Goal: Information Seeking & Learning: Find contact information

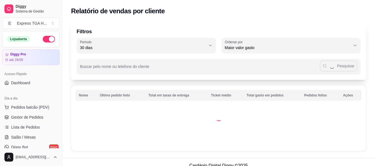
select select "30"
select select "HIGHEST_TOTAL_SPENT_WITH_ORDERS"
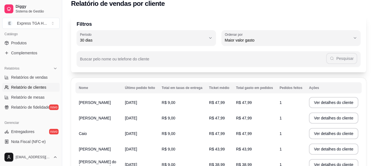
scroll to position [117, 0]
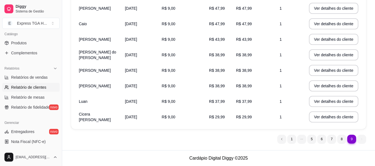
click at [363, 139] on ul "9 1 5 6 7 8 9" at bounding box center [321, 139] width 89 height 9
click at [361, 139] on ul "9 1 5 6 7 8 9" at bounding box center [321, 139] width 89 height 9
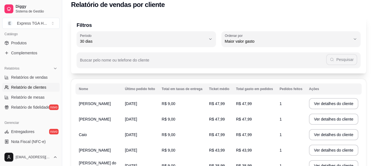
scroll to position [0, 0]
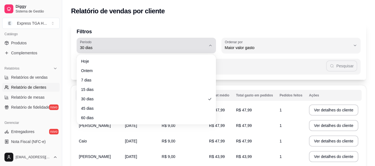
click at [192, 50] on span "30 dias" at bounding box center [143, 48] width 126 height 6
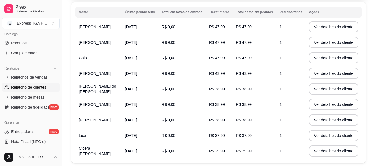
click at [101, 30] on li "60 dias" at bounding box center [145, 32] width 129 height 9
type input "60"
select select "60"
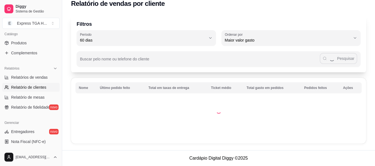
scroll to position [102, 0]
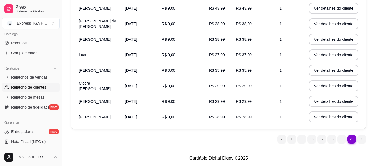
click at [359, 139] on ul "20 1 16 17 18 19 20" at bounding box center [321, 139] width 89 height 9
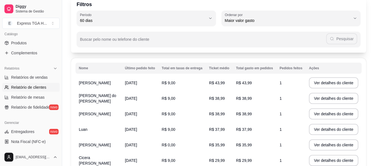
scroll to position [0, 0]
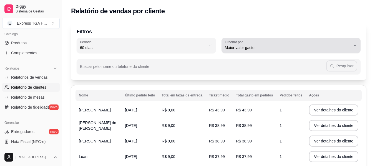
click at [324, 52] on button "Ordenar por Maior valor gasto" at bounding box center [290, 46] width 139 height 16
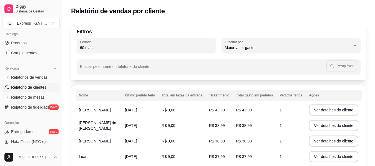
click at [302, 65] on li "Maior número de pedidos" at bounding box center [290, 61] width 129 height 9
type input "HIGHEST_ORDER_COUNT"
select select "HIGHEST_ORDER_COUNT"
click at [193, 109] on td "R$ 9,00" at bounding box center [181, 110] width 47 height 16
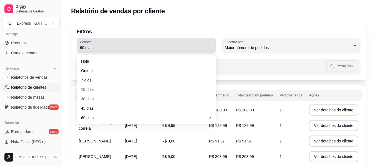
click at [90, 47] on span "60 dias" at bounding box center [143, 48] width 126 height 6
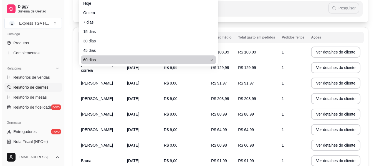
scroll to position [83, 0]
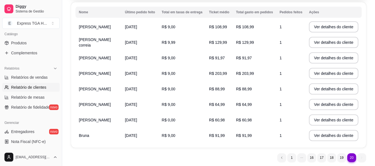
click at [93, 63] on td "[PERSON_NAME]" at bounding box center [98, 58] width 46 height 16
click at [93, 56] on span "[PERSON_NAME]" at bounding box center [95, 58] width 32 height 4
drag, startPoint x: 94, startPoint y: 58, endPoint x: 207, endPoint y: 55, distance: 112.9
click at [97, 58] on span "[PERSON_NAME]" at bounding box center [95, 58] width 32 height 4
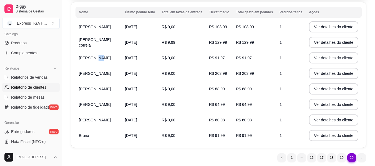
click at [335, 56] on button "Ver detalhes do cliente" at bounding box center [333, 57] width 49 height 11
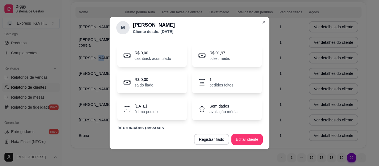
scroll to position [35, 0]
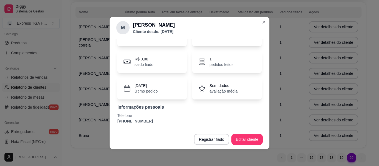
click at [138, 121] on p "[PHONE_NUMBER]" at bounding box center [189, 121] width 144 height 6
copy section "[PHONE_NUMBER] Registrar fiado Editar cliente"
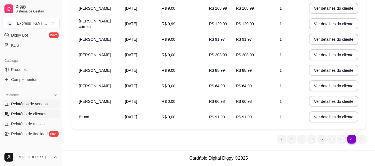
scroll to position [122, 0]
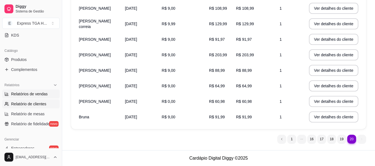
click at [39, 98] on link "Relatórios de vendas" at bounding box center [30, 94] width 57 height 9
select select "ALL"
select select "0"
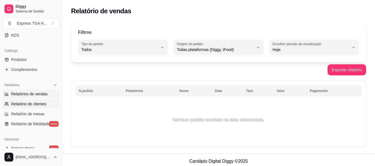
click at [43, 103] on span "Relatório de clientes" at bounding box center [28, 104] width 35 height 6
select select "30"
select select "HIGHEST_TOTAL_SPENT_WITH_ORDERS"
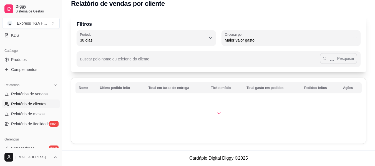
scroll to position [117, 0]
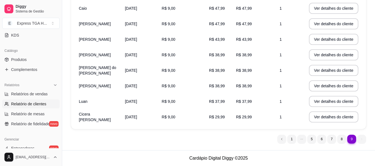
click at [360, 139] on ul "9 1 5 6 7 8 9" at bounding box center [321, 139] width 89 height 9
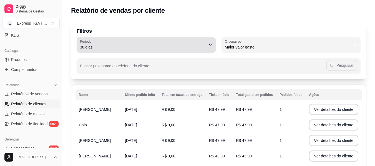
scroll to position [0, 0]
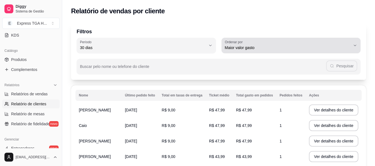
click at [295, 44] on div "Maior valor gasto" at bounding box center [288, 45] width 126 height 11
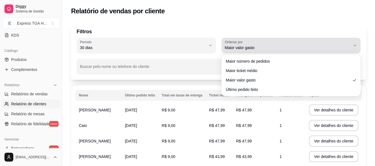
click at [295, 44] on div "Maior valor gasto" at bounding box center [288, 45] width 126 height 11
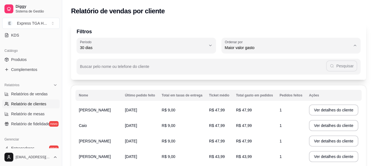
click at [113, 54] on div "Buscar pelo nome ou telefone do cliente Pesquisar" at bounding box center [219, 63] width 284 height 21
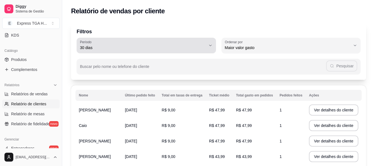
click at [114, 49] on span "30 dias" at bounding box center [143, 48] width 126 height 6
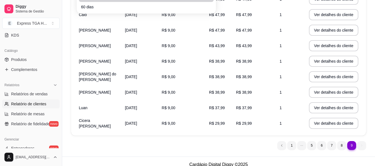
scroll to position [117, 0]
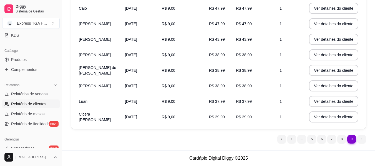
click at [96, 140] on div "9 1 5 6 7 8 9" at bounding box center [218, 139] width 295 height 9
click at [35, 95] on span "Relatórios de vendas" at bounding box center [29, 94] width 37 height 6
select select "ALL"
select select "0"
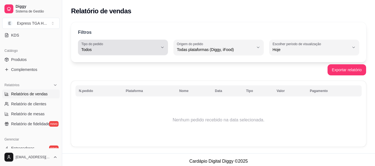
click at [110, 45] on div "Todos" at bounding box center [119, 47] width 77 height 11
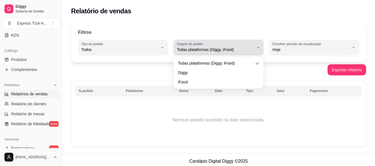
click at [198, 47] on span "Todas plataformas (Diggy, iFood)" at bounding box center [215, 50] width 77 height 6
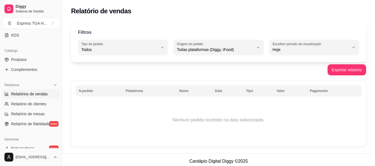
click at [190, 71] on span "Diggy" at bounding box center [215, 71] width 72 height 5
type input "DIGGY"
select select "DIGGY"
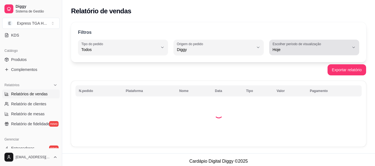
click at [292, 44] on label "Escolher período de visualização" at bounding box center [297, 44] width 50 height 5
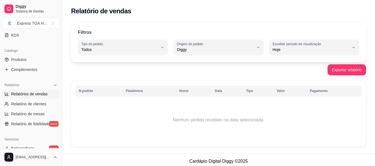
click at [297, 122] on li "Customizado" at bounding box center [314, 117] width 82 height 9
type input "-1"
select select "-1"
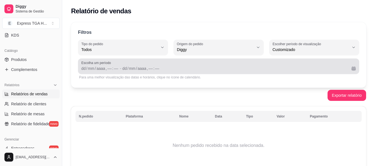
click at [101, 64] on span "Escolha um período" at bounding box center [218, 63] width 274 height 4
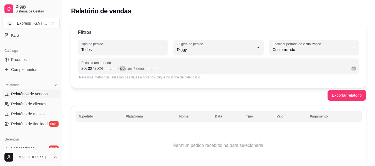
click at [122, 66] on div "dd" at bounding box center [122, 69] width 6 height 6
click at [352, 100] on button "Exportar relatório" at bounding box center [346, 95] width 37 height 11
click at [108, 68] on div "––" at bounding box center [108, 69] width 6 height 6
click at [344, 97] on button "Exportar relatório" at bounding box center [346, 95] width 37 height 11
click at [271, 33] on div "Filtros" at bounding box center [218, 32] width 281 height 7
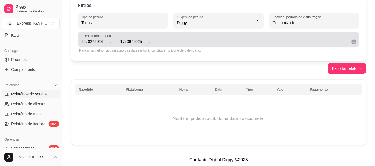
scroll to position [28, 0]
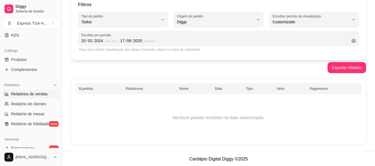
click at [120, 16] on div "Todos" at bounding box center [119, 19] width 77 height 11
click at [181, 10] on div "Filtros ALL Tipo do pedido Todos Entrega Retirada Mesa Consumo local Tipo do pe…" at bounding box center [218, 26] width 295 height 65
click at [35, 106] on span "Relatório de clientes" at bounding box center [28, 104] width 35 height 6
select select "30"
select select "HIGHEST_TOTAL_SPENT_WITH_ORDERS"
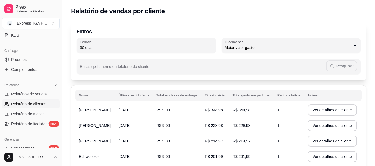
click at [89, 110] on span "[PERSON_NAME]" at bounding box center [95, 110] width 32 height 4
click at [321, 107] on button "Ver detalhes do cliente" at bounding box center [331, 110] width 49 height 11
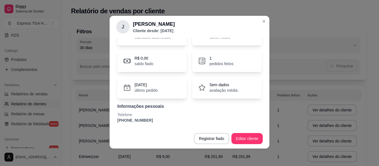
scroll to position [1, 0]
click at [136, 118] on p "[PHONE_NUMBER]" at bounding box center [189, 120] width 144 height 6
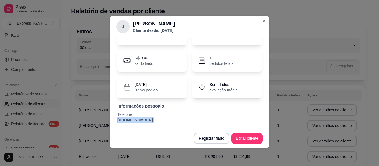
click at [136, 118] on p "[PHONE_NUMBER]" at bounding box center [189, 120] width 144 height 6
copy section "[PHONE_NUMBER] Registrar fiado Editar cliente"
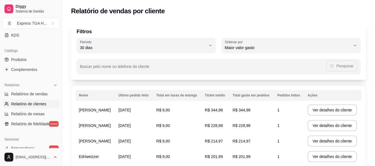
click at [115, 126] on td "[PERSON_NAME]" at bounding box center [95, 126] width 40 height 16
click at [332, 124] on button "Ver detalhes do cliente" at bounding box center [332, 125] width 48 height 11
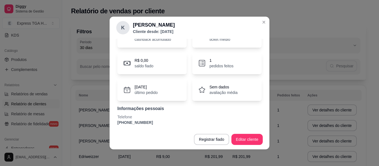
scroll to position [35, 0]
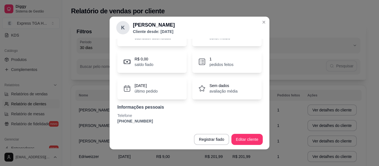
click at [133, 117] on p "Telefone" at bounding box center [189, 116] width 144 height 6
click at [136, 122] on p "[PHONE_NUMBER]" at bounding box center [189, 121] width 144 height 6
copy section "[PHONE_NUMBER] Registrar fiado Editar cliente"
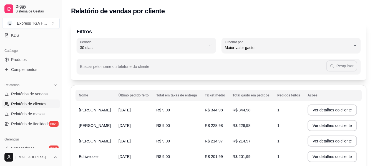
click at [92, 139] on span "[PERSON_NAME]" at bounding box center [95, 141] width 32 height 4
click at [331, 144] on button "Ver detalhes do cliente" at bounding box center [331, 141] width 49 height 11
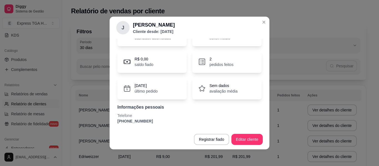
click at [135, 122] on p "[PHONE_NUMBER]" at bounding box center [189, 121] width 144 height 6
click at [134, 122] on p "[PHONE_NUMBER]" at bounding box center [189, 121] width 144 height 6
copy section "[PHONE_NUMBER] Registrar fiado Editar cliente"
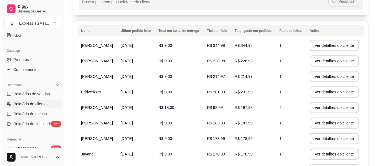
scroll to position [83, 0]
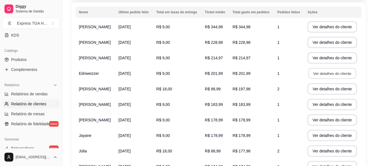
click at [332, 75] on button "Ver detalhes do cliente" at bounding box center [332, 73] width 48 height 11
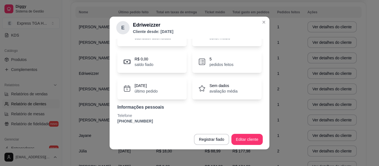
scroll to position [1, 0]
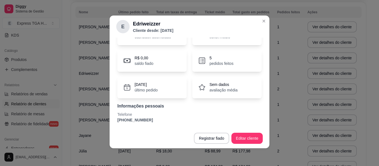
click at [136, 122] on p "[PHONE_NUMBER]" at bounding box center [189, 120] width 144 height 6
copy section "[PHONE_NUMBER] Registrar fiado Editar cliente"
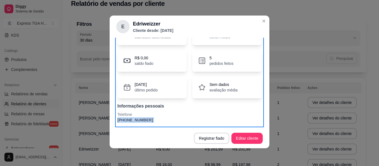
scroll to position [83, 0]
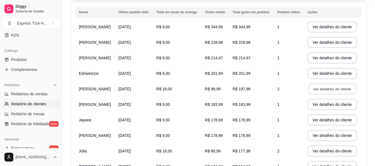
click at [317, 89] on button "Ver detalhes do cliente" at bounding box center [332, 89] width 48 height 11
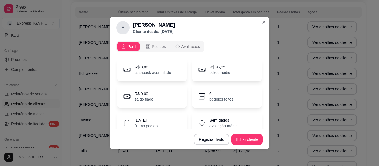
scroll to position [35, 0]
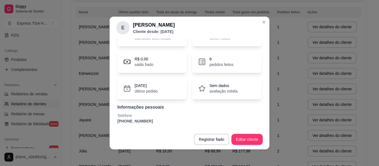
click at [143, 119] on p "[PHONE_NUMBER]" at bounding box center [189, 121] width 144 height 6
copy section "[PHONE_NUMBER] Registrar fiado Editar cliente"
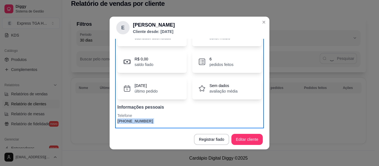
scroll to position [83, 0]
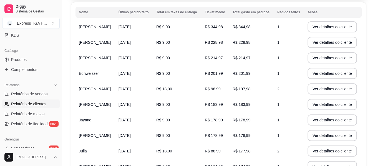
click at [201, 104] on td "R$ 9,00" at bounding box center [177, 105] width 49 height 16
click at [314, 104] on button "Ver detalhes do cliente" at bounding box center [331, 104] width 49 height 11
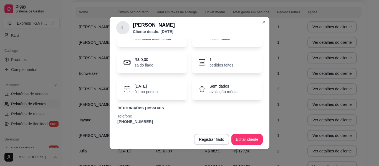
scroll to position [35, 0]
click at [143, 122] on p "[PHONE_NUMBER]" at bounding box center [189, 121] width 144 height 6
click at [143, 121] on p "[PHONE_NUMBER]" at bounding box center [189, 121] width 144 height 6
copy section "[PHONE_NUMBER] Registrar fiado Editar cliente"
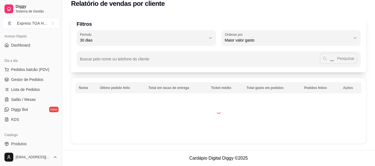
scroll to position [11, 0]
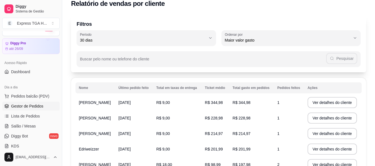
click at [24, 104] on span "Gestor de Pedidos" at bounding box center [27, 106] width 32 height 6
